Goal: Task Accomplishment & Management: Use online tool/utility

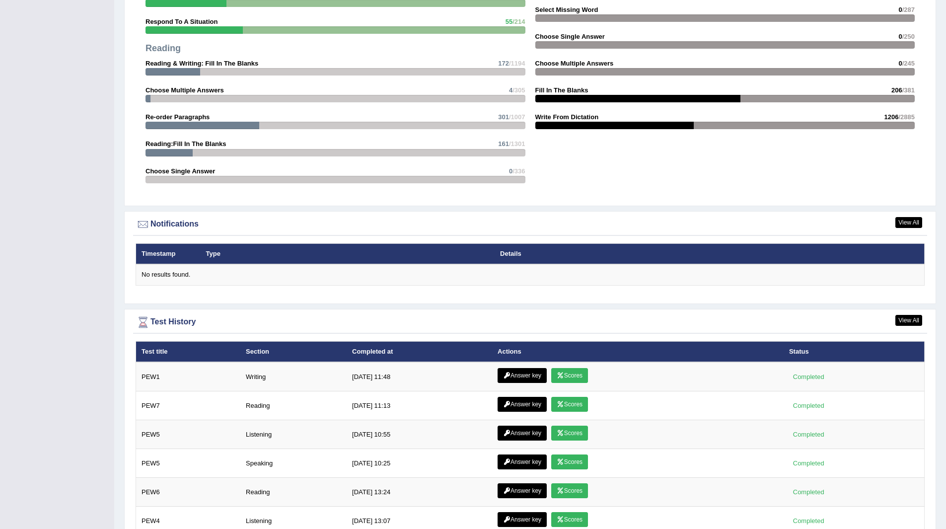
scroll to position [1093, 0]
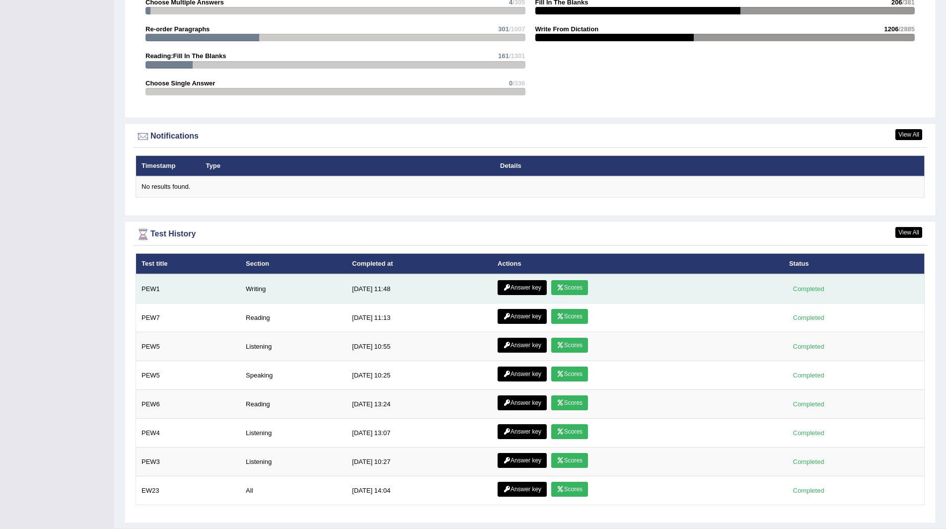
click at [565, 283] on link "Scores" at bounding box center [569, 287] width 37 height 15
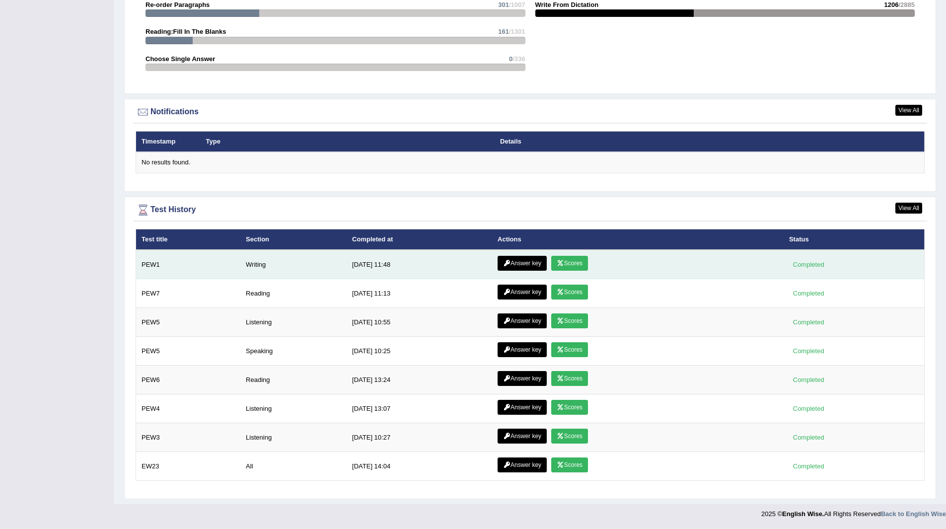
click at [511, 261] on link "Answer key" at bounding box center [522, 263] width 49 height 15
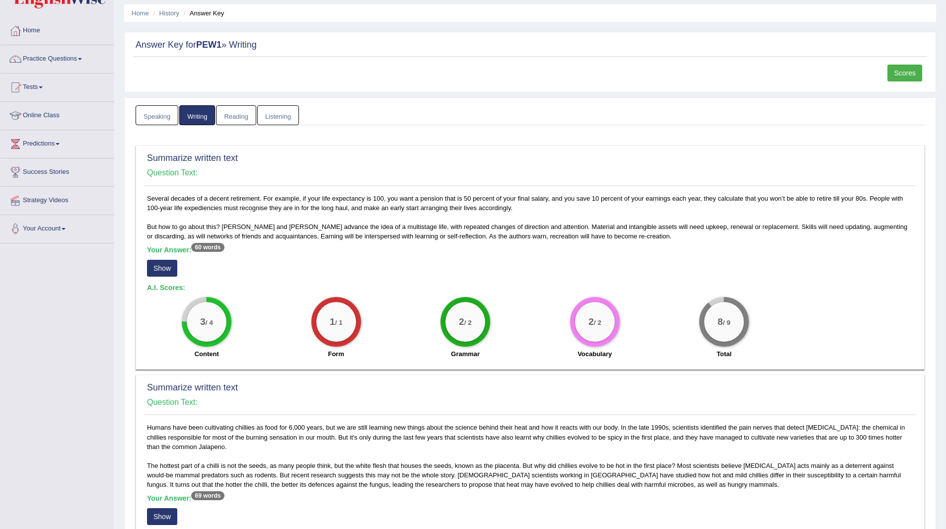
scroll to position [50, 0]
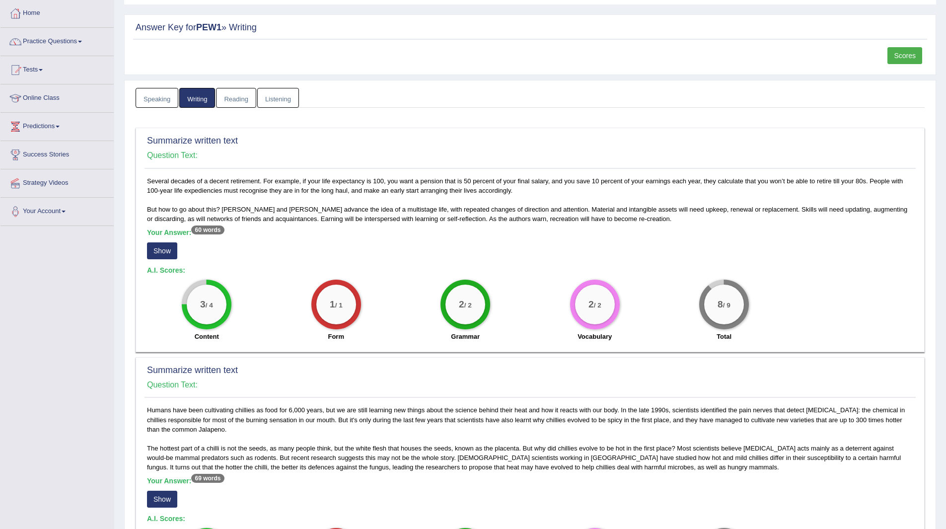
click at [165, 252] on button "Show" at bounding box center [162, 250] width 30 height 17
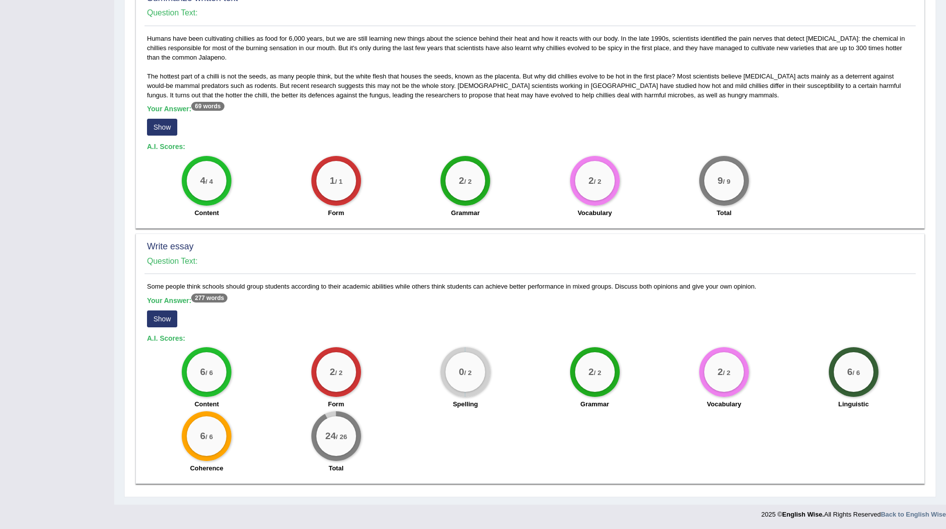
scroll to position [422, 0]
click at [159, 317] on button "Show" at bounding box center [162, 318] width 30 height 17
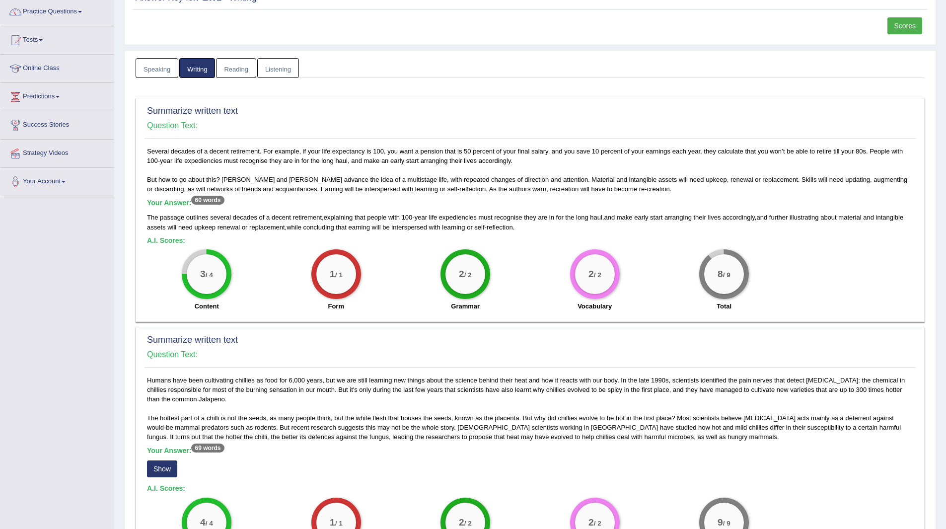
scroll to position [1, 0]
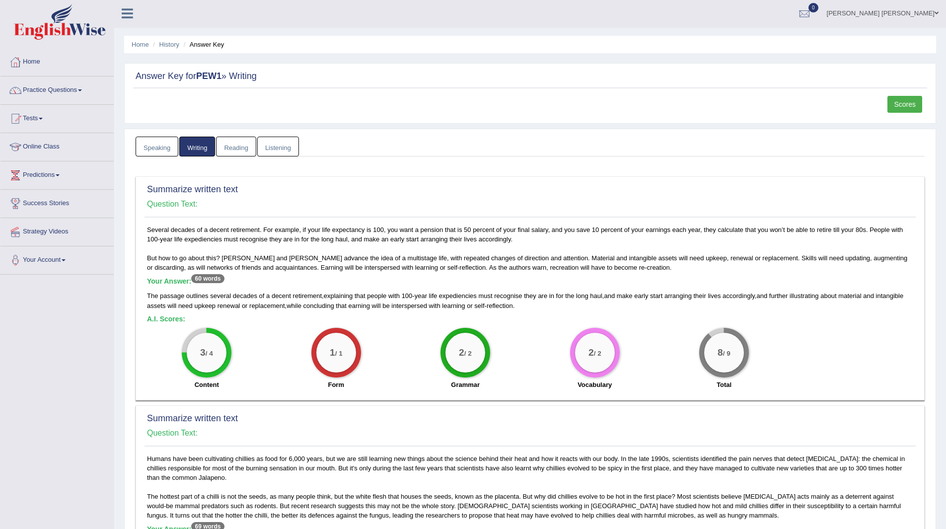
click at [908, 103] on link "Scores" at bounding box center [905, 104] width 35 height 17
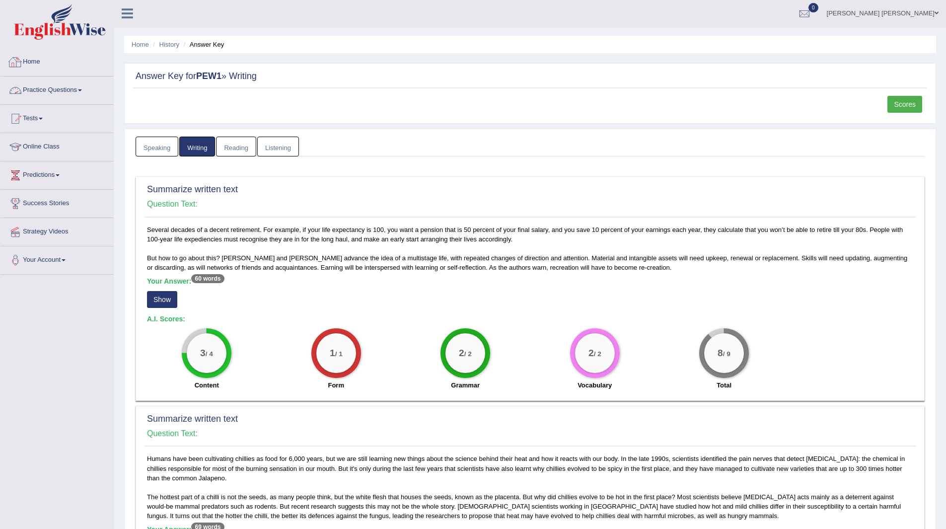
click at [31, 61] on link "Home" at bounding box center [56, 60] width 113 height 25
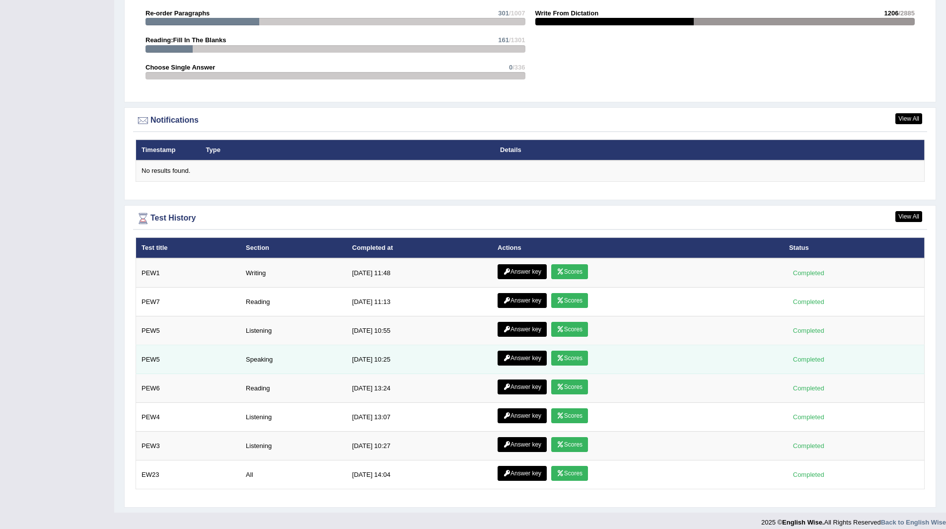
scroll to position [1117, 0]
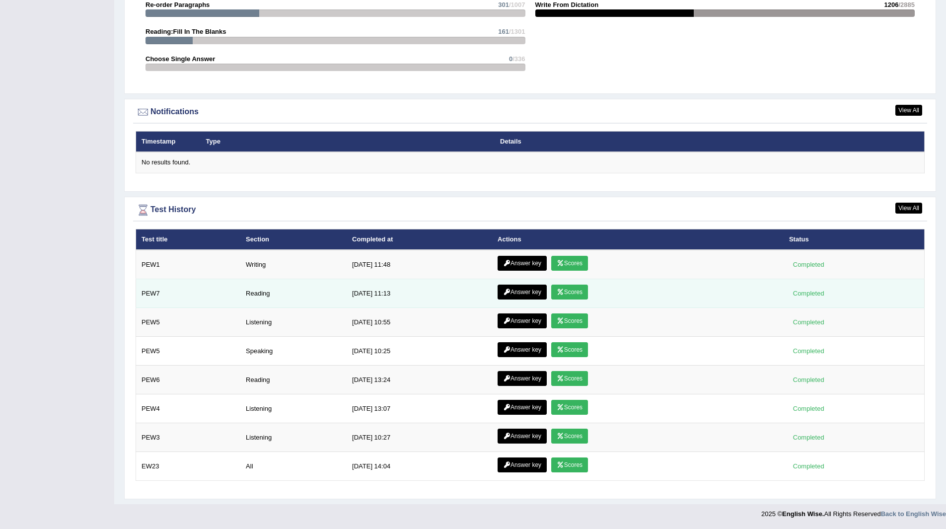
click at [568, 292] on link "Scores" at bounding box center [569, 292] width 37 height 15
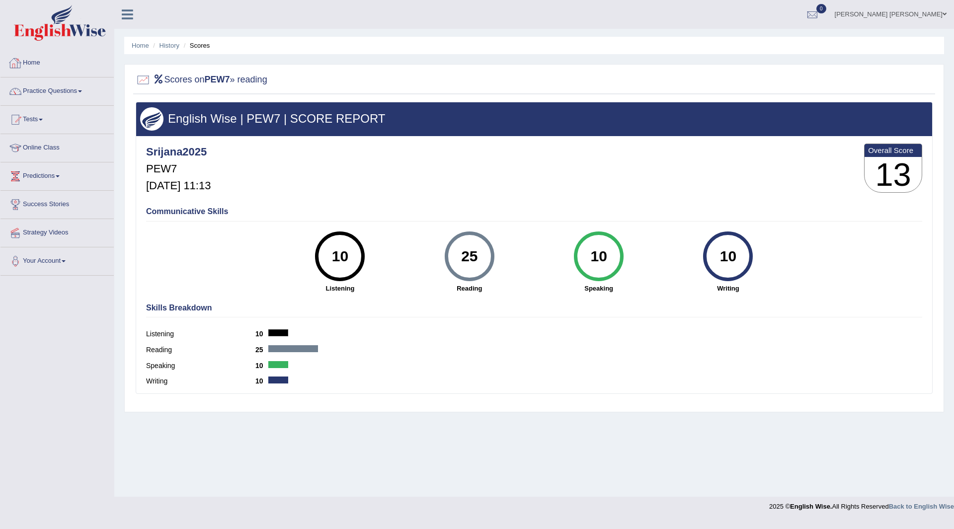
click at [32, 61] on link "Home" at bounding box center [56, 61] width 113 height 25
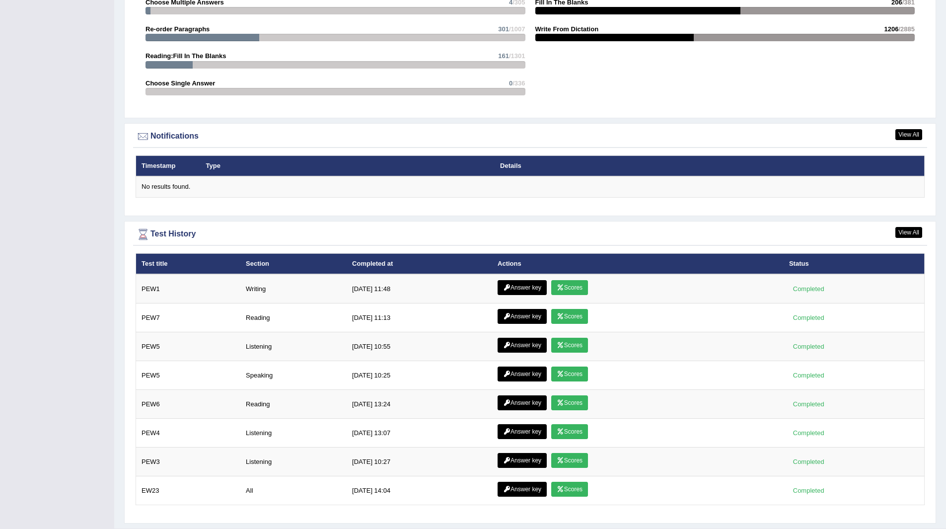
scroll to position [1117, 0]
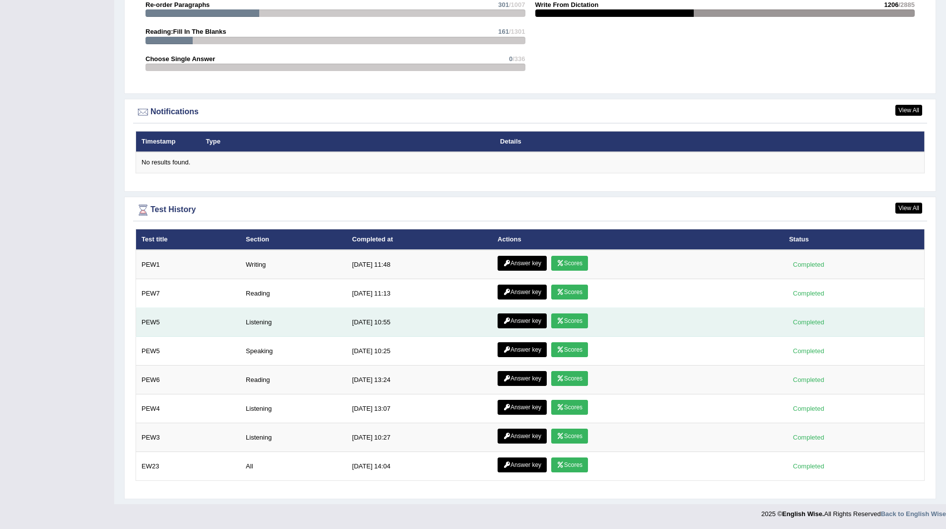
click at [569, 317] on link "Scores" at bounding box center [569, 320] width 37 height 15
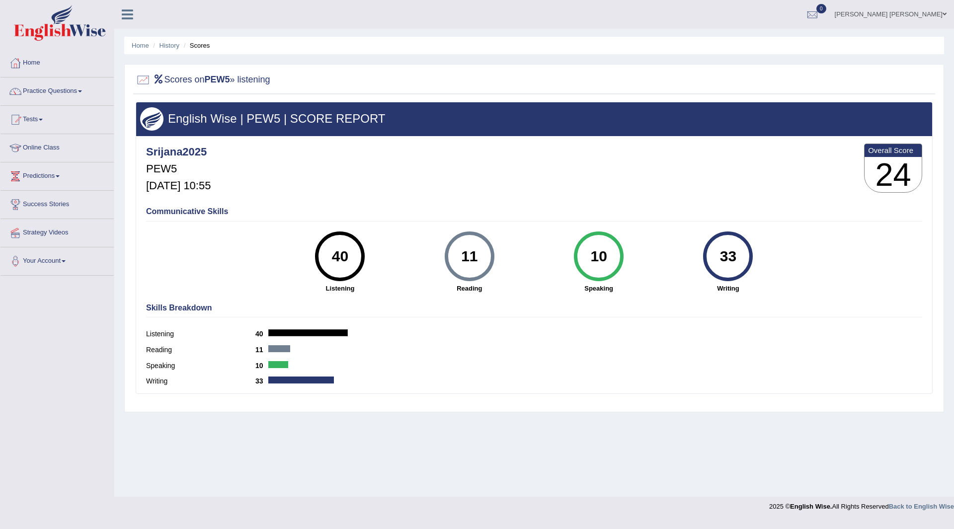
click at [32, 63] on link "Home" at bounding box center [56, 61] width 113 height 25
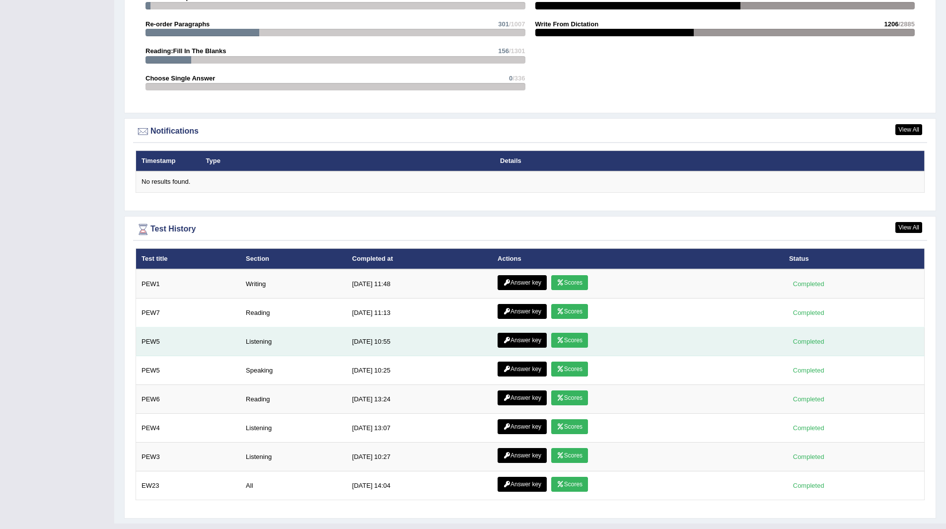
scroll to position [1117, 0]
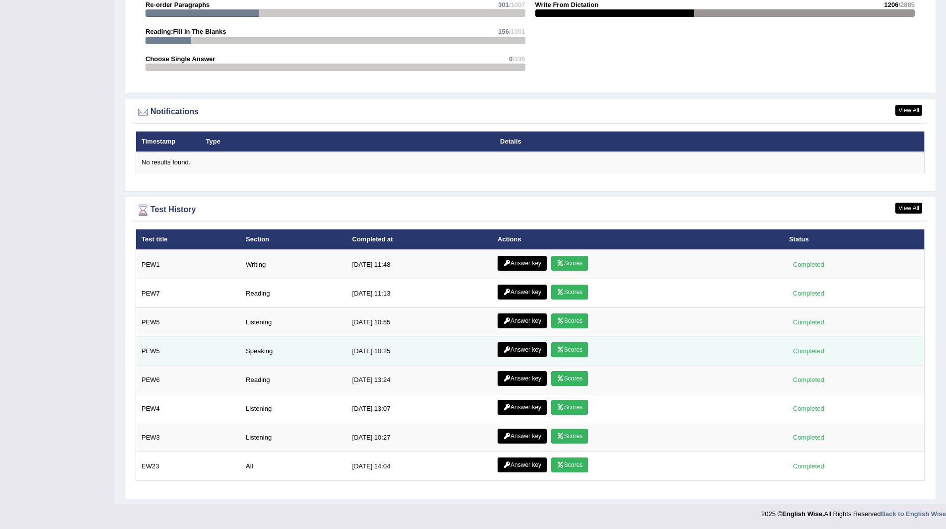
click at [570, 347] on link "Scores" at bounding box center [569, 349] width 37 height 15
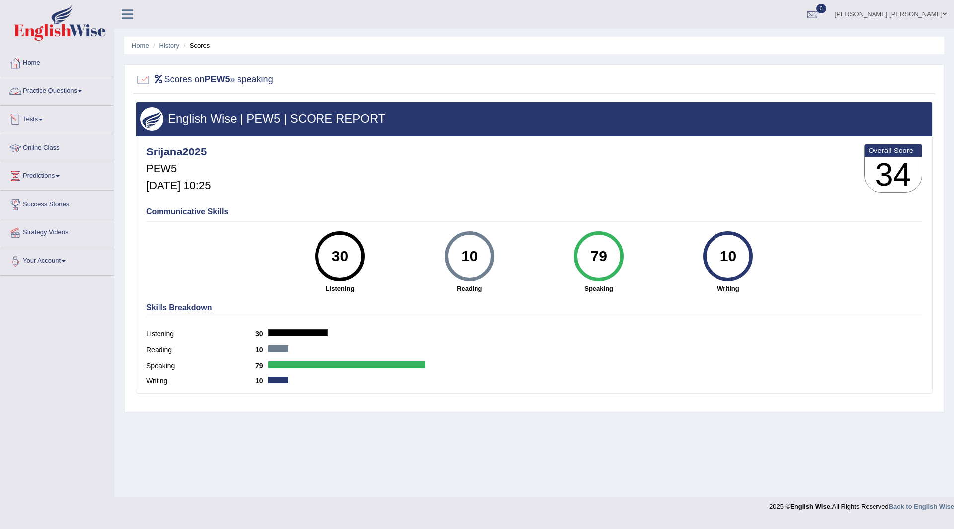
click at [51, 90] on link "Practice Questions" at bounding box center [56, 89] width 113 height 25
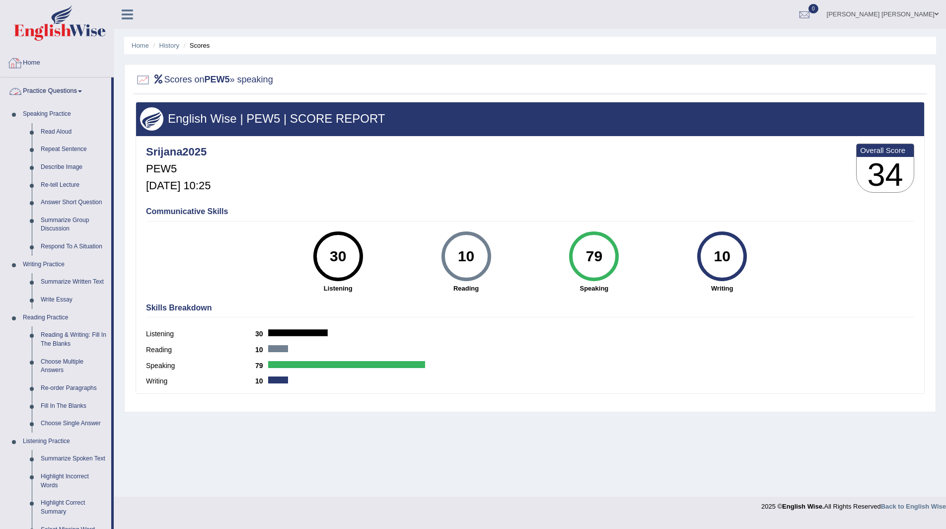
click at [25, 60] on link "Home" at bounding box center [56, 61] width 113 height 25
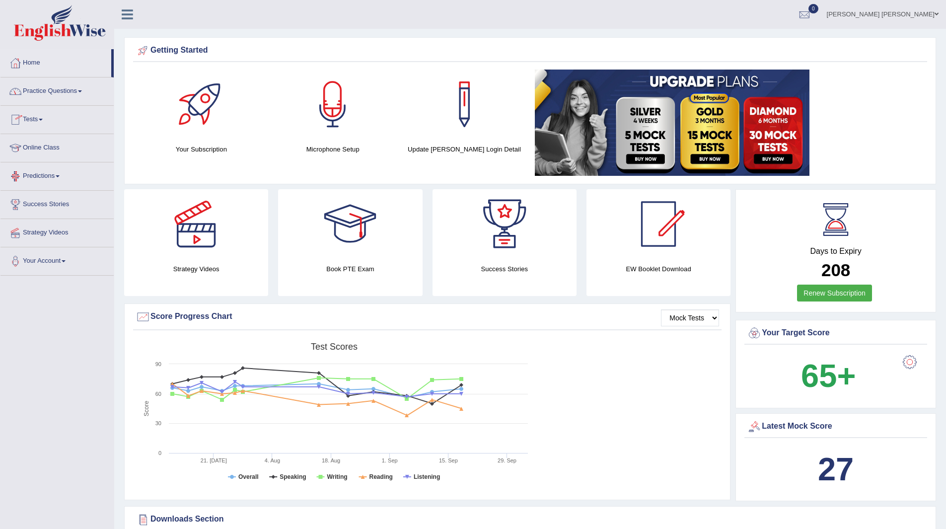
click at [42, 178] on link "Predictions" at bounding box center [56, 174] width 113 height 25
click at [58, 197] on link "Latest Predictions" at bounding box center [64, 199] width 93 height 18
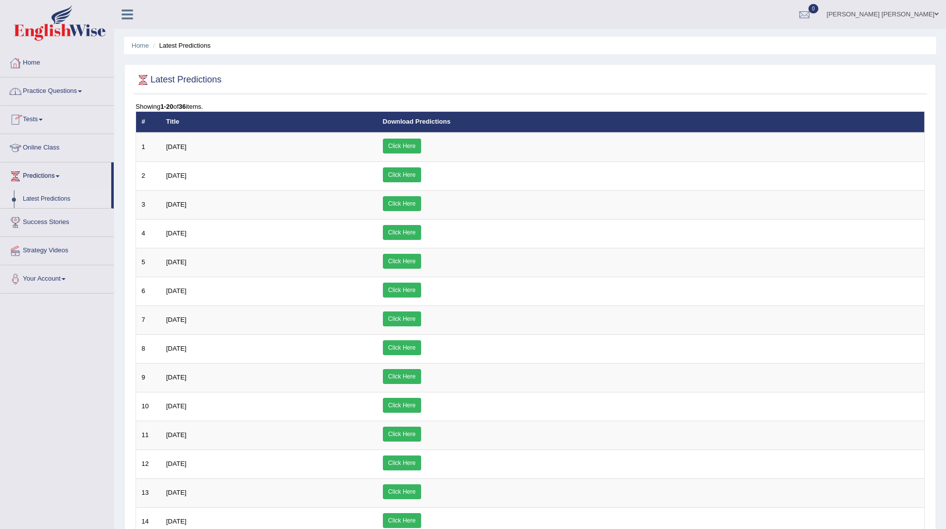
click at [36, 64] on link "Home" at bounding box center [56, 61] width 113 height 25
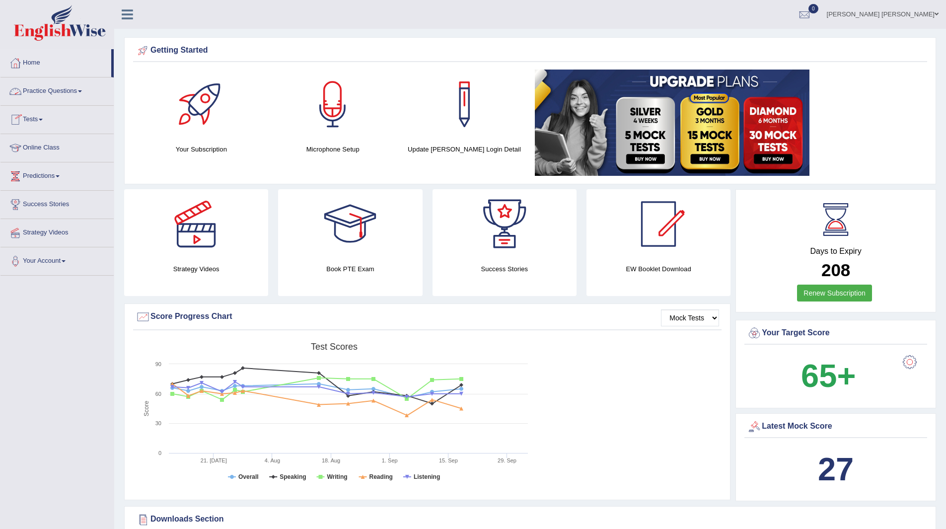
click at [67, 90] on link "Practice Questions" at bounding box center [56, 89] width 113 height 25
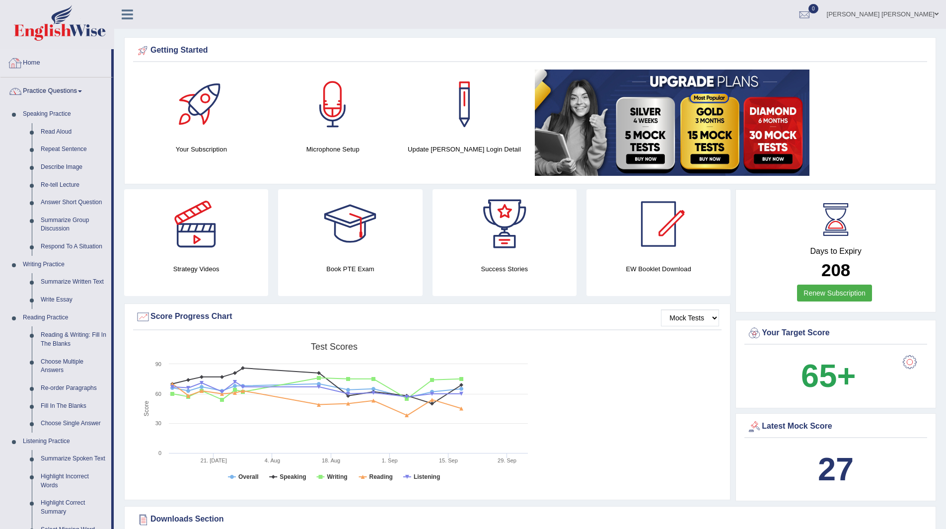
click at [36, 59] on link "Home" at bounding box center [55, 61] width 111 height 25
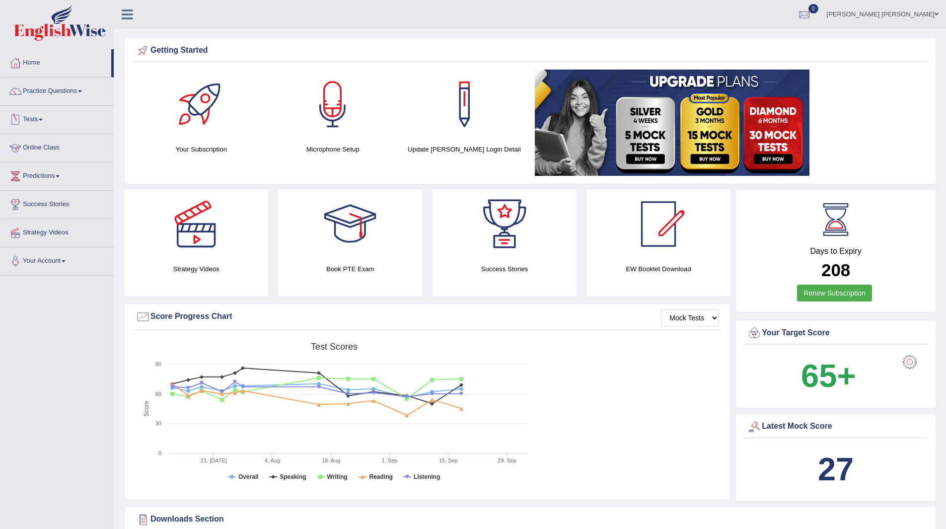
click at [40, 120] on link "Tests" at bounding box center [56, 118] width 113 height 25
click at [77, 141] on link "Take Practice Sectional Test" at bounding box center [64, 143] width 93 height 18
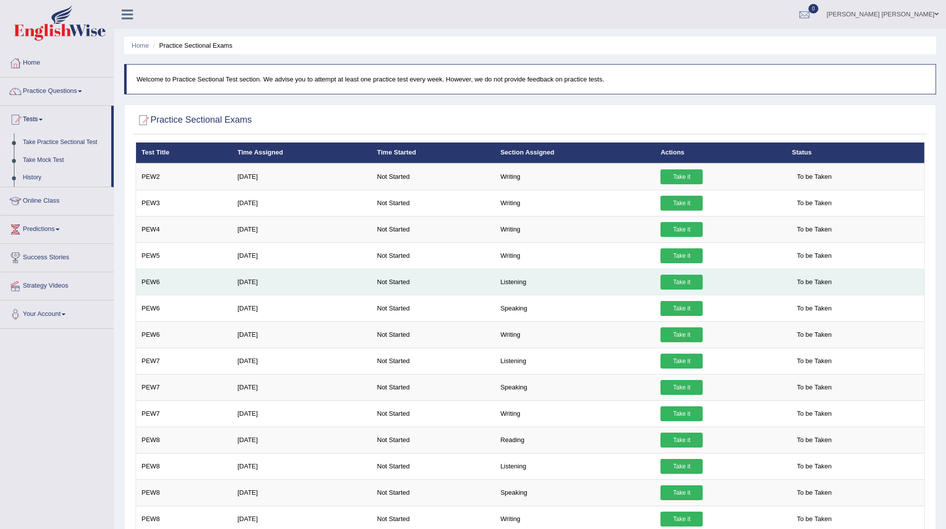
click at [391, 284] on td "Not Started" at bounding box center [433, 282] width 123 height 26
click at [677, 281] on link "Take it" at bounding box center [682, 282] width 42 height 15
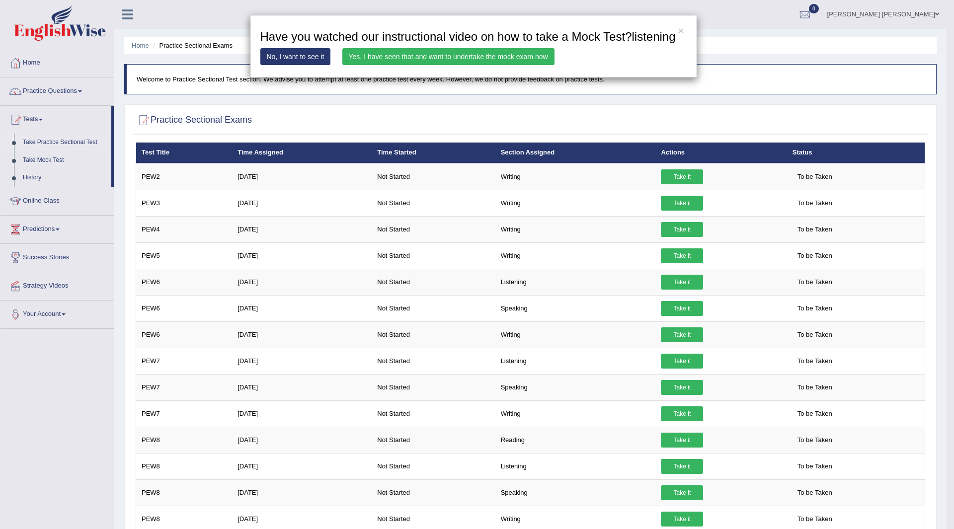
click at [477, 53] on link "Yes, I have seen that and want to undertake the mock exam now" at bounding box center [448, 56] width 212 height 17
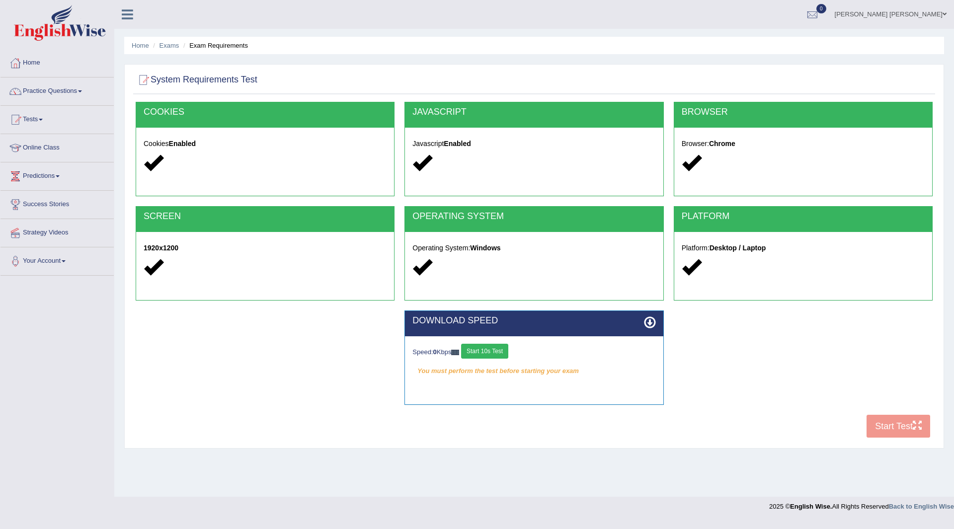
click at [487, 349] on button "Start 10s Test" at bounding box center [484, 351] width 47 height 15
click at [885, 421] on button "Start Test" at bounding box center [898, 426] width 64 height 23
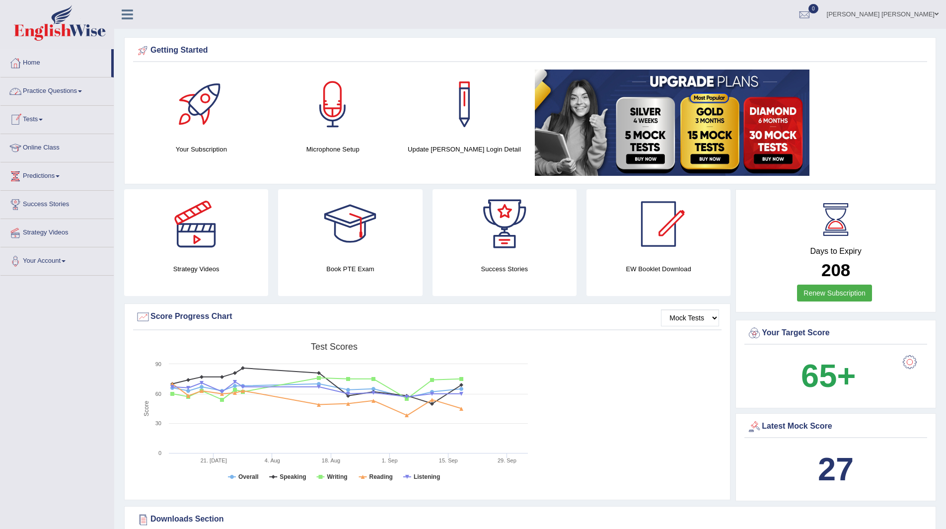
click at [55, 90] on link "Practice Questions" at bounding box center [56, 89] width 113 height 25
